Goal: Task Accomplishment & Management: Manage account settings

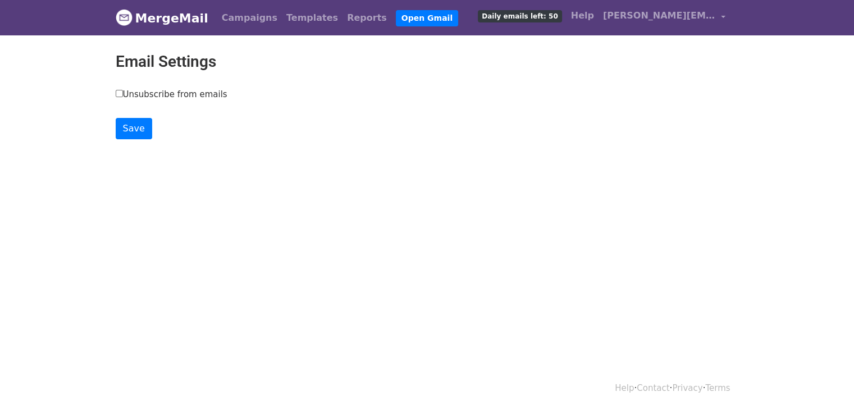
click at [113, 93] on main "Email Settings Unsubscribe from emails Save" at bounding box center [427, 95] width 640 height 87
click at [117, 92] on input "Unsubscribe from emails" at bounding box center [119, 93] width 7 height 7
checkbox input "true"
click at [134, 131] on input "Save" at bounding box center [134, 128] width 36 height 21
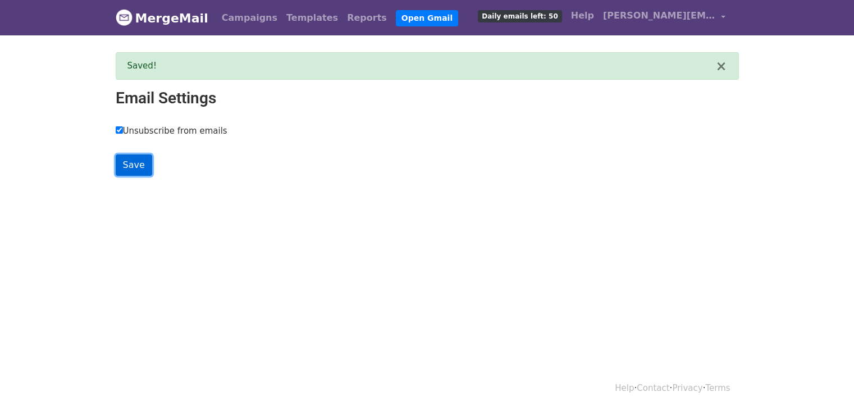
click at [144, 166] on input "Save" at bounding box center [134, 164] width 36 height 21
